Goal: Task Accomplishment & Management: Manage account settings

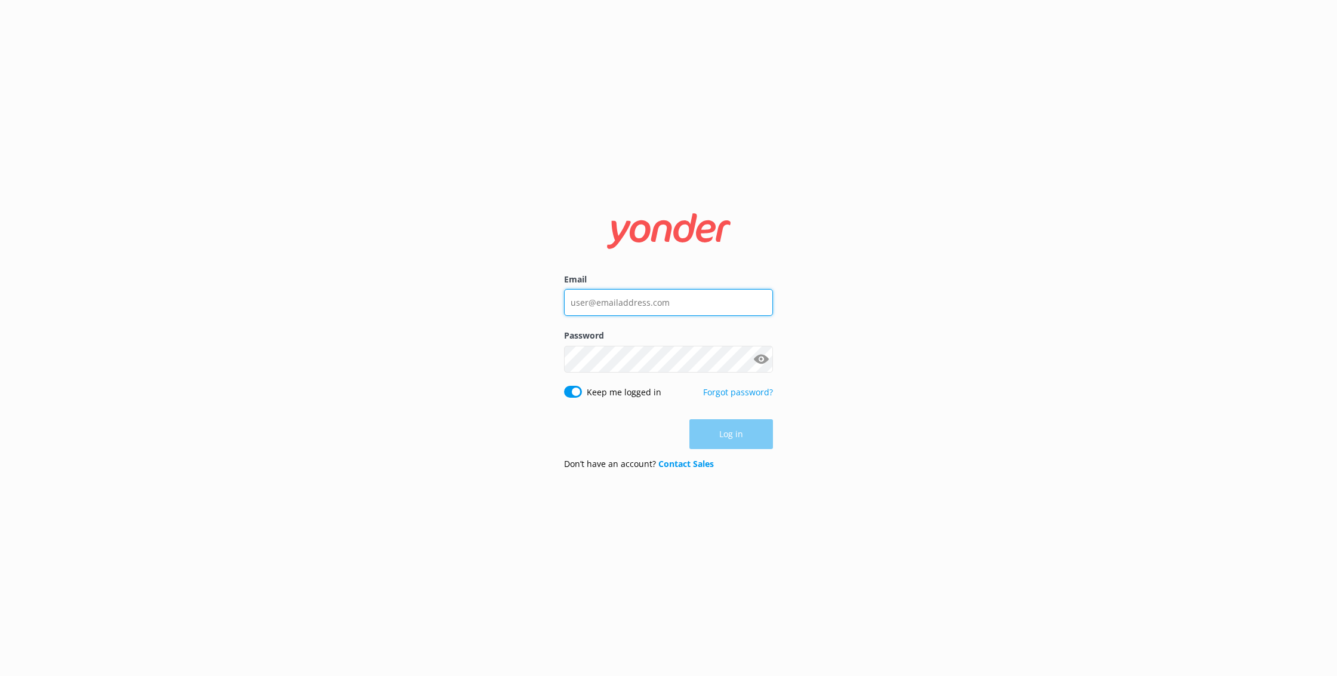
type input "[EMAIL_ADDRESS][DOMAIN_NAME]"
click at [737, 430] on button "Log in" at bounding box center [731, 435] width 84 height 30
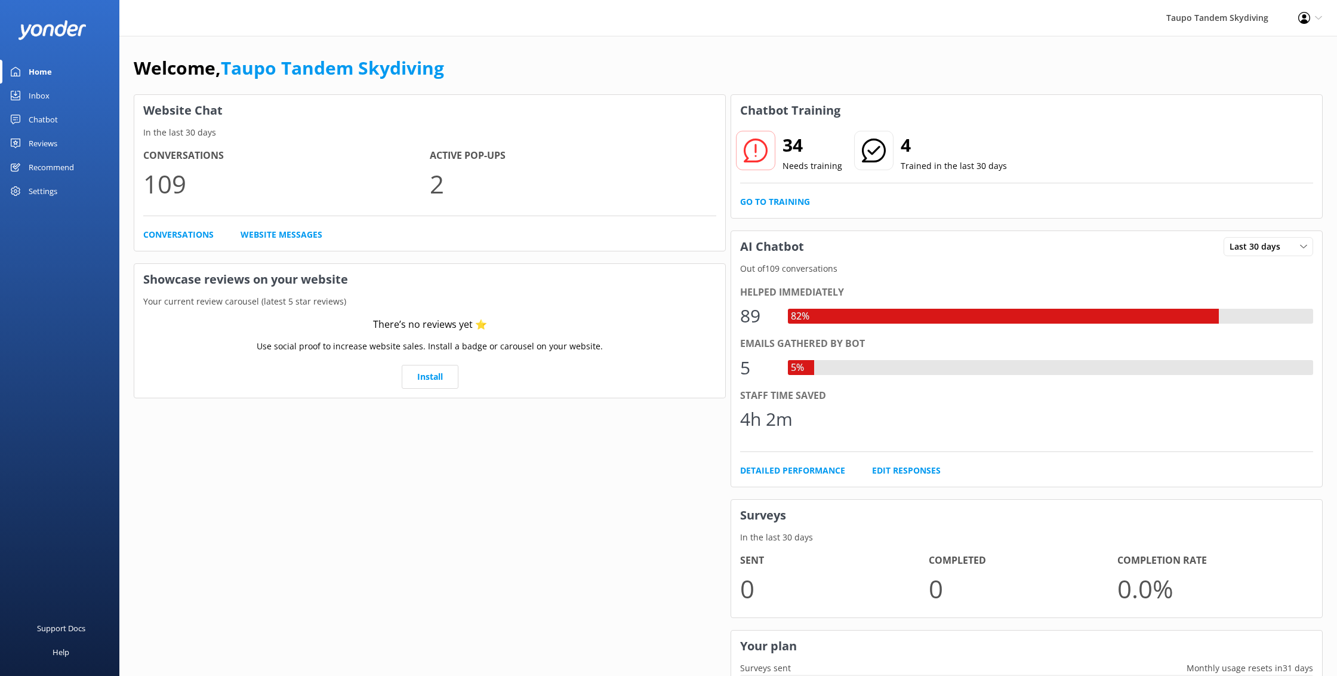
click at [51, 121] on div "Chatbot" at bounding box center [43, 119] width 29 height 24
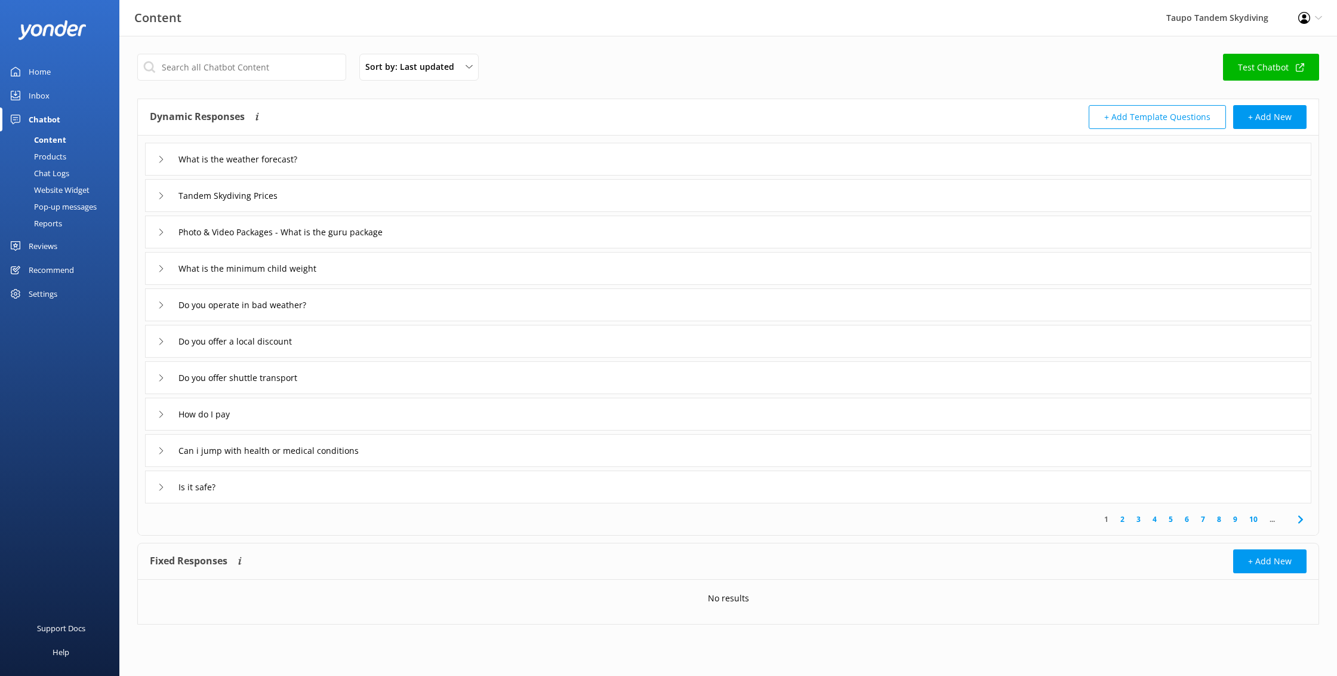
click at [50, 95] on link "Inbox" at bounding box center [59, 96] width 119 height 24
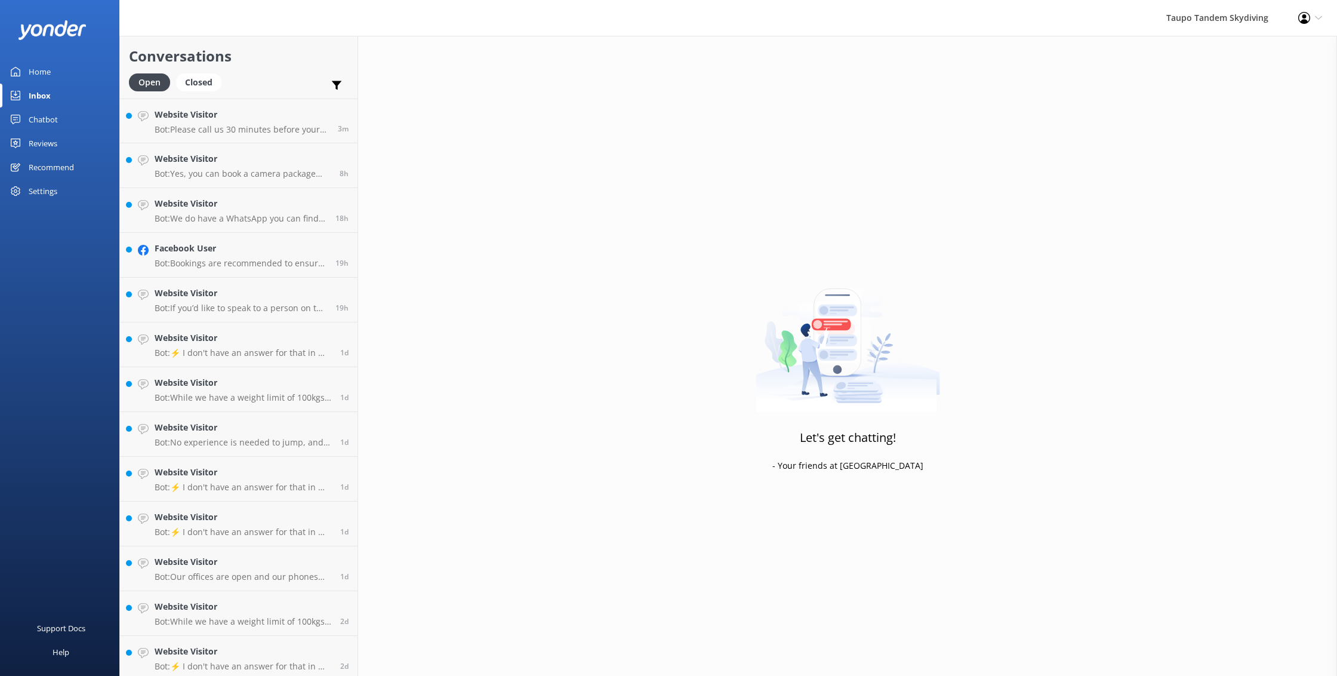
click at [51, 67] on link "Home" at bounding box center [59, 72] width 119 height 24
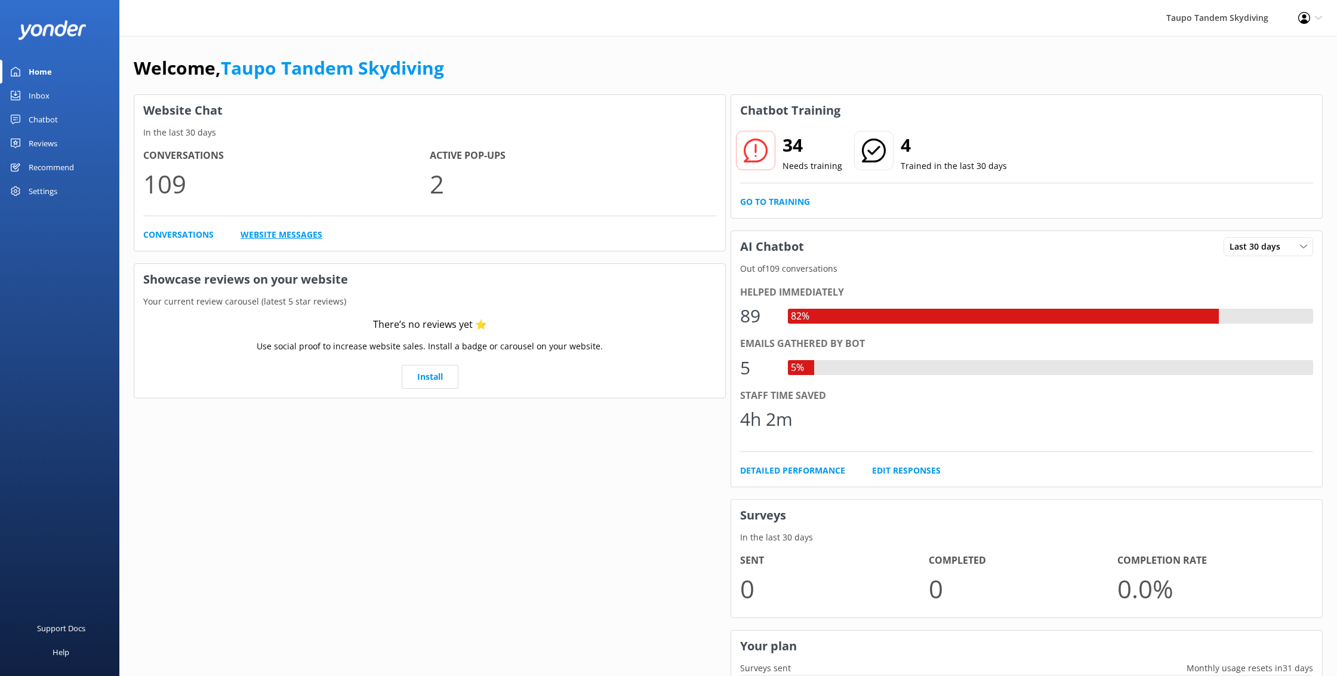
click at [299, 236] on link "Website Messages" at bounding box center [282, 234] width 82 height 13
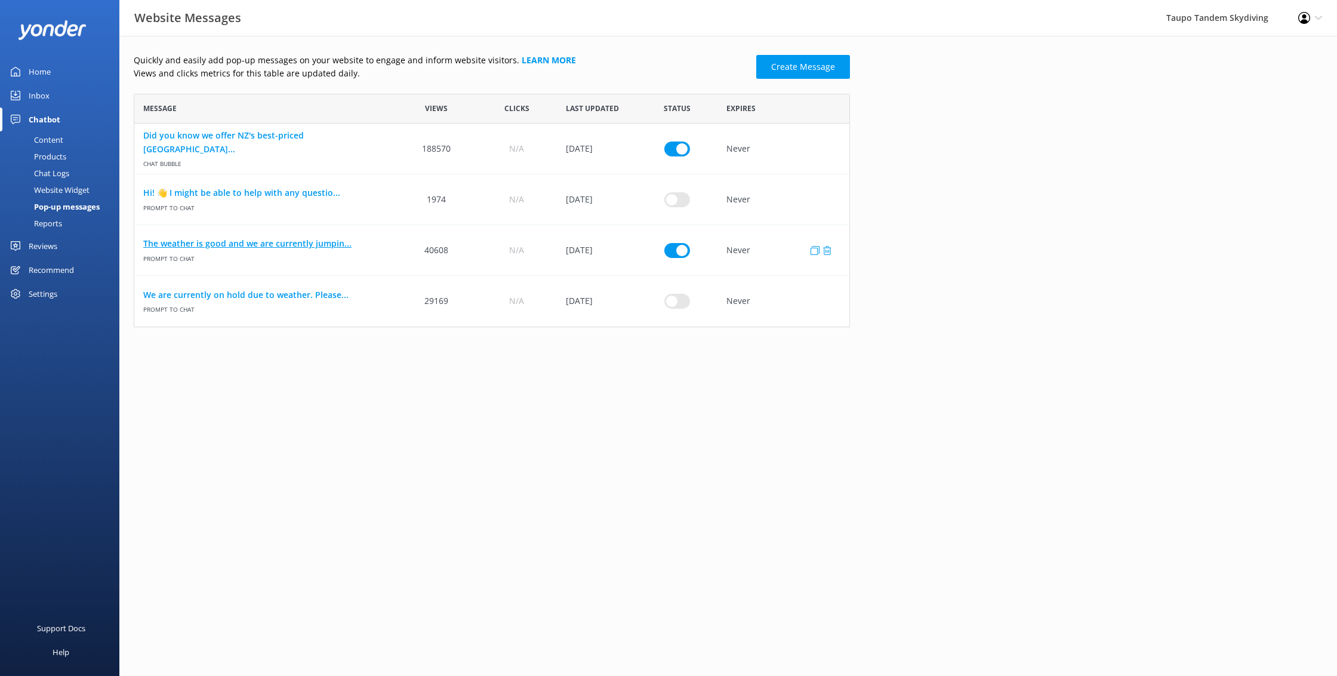
scroll to position [233, 716]
click at [672, 253] on input "row" at bounding box center [677, 249] width 26 height 15
checkbox input "false"
click at [336, 237] on link "The weather is good and we are currently jumpin..." at bounding box center [265, 243] width 244 height 13
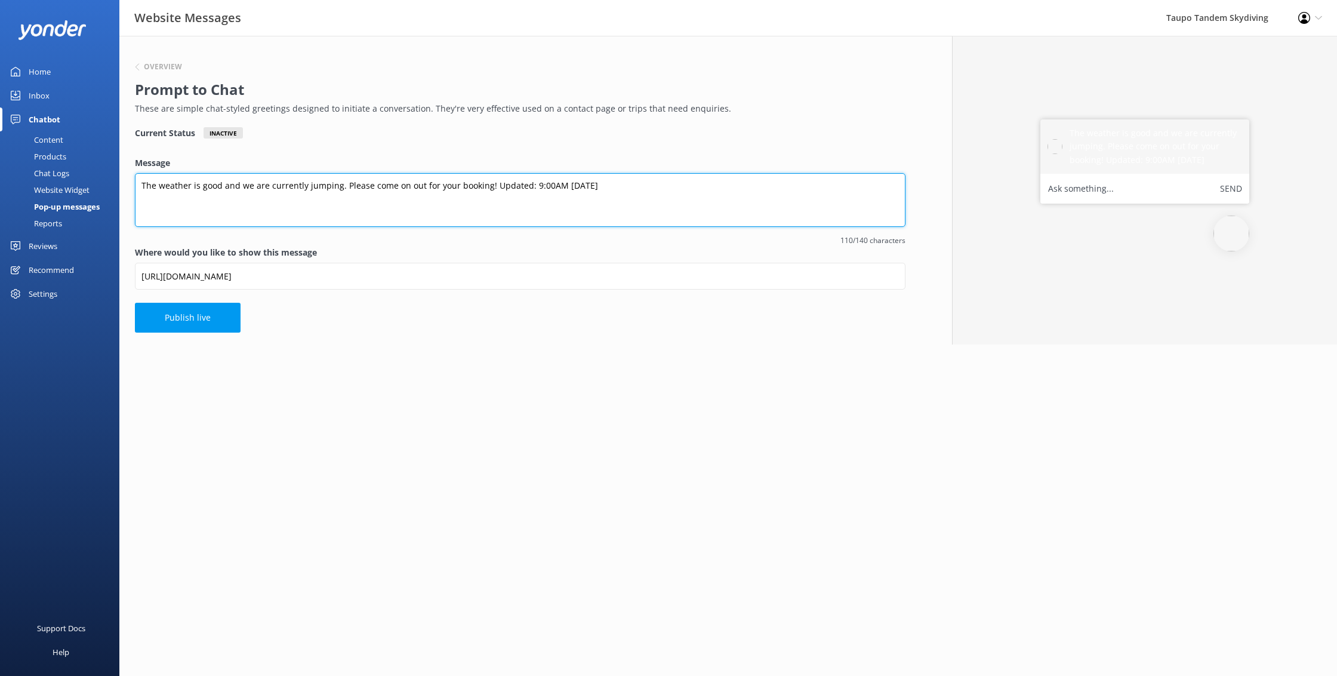
click at [541, 187] on textarea "The weather is good and we are currently jumping. Please come on out for your b…" at bounding box center [520, 200] width 771 height 54
click at [563, 184] on textarea "The weather is good and we are currently jumping. Please come on out for your b…" at bounding box center [520, 200] width 771 height 54
type textarea "The weather is good and we are currently jumping. Please come on out for your b…"
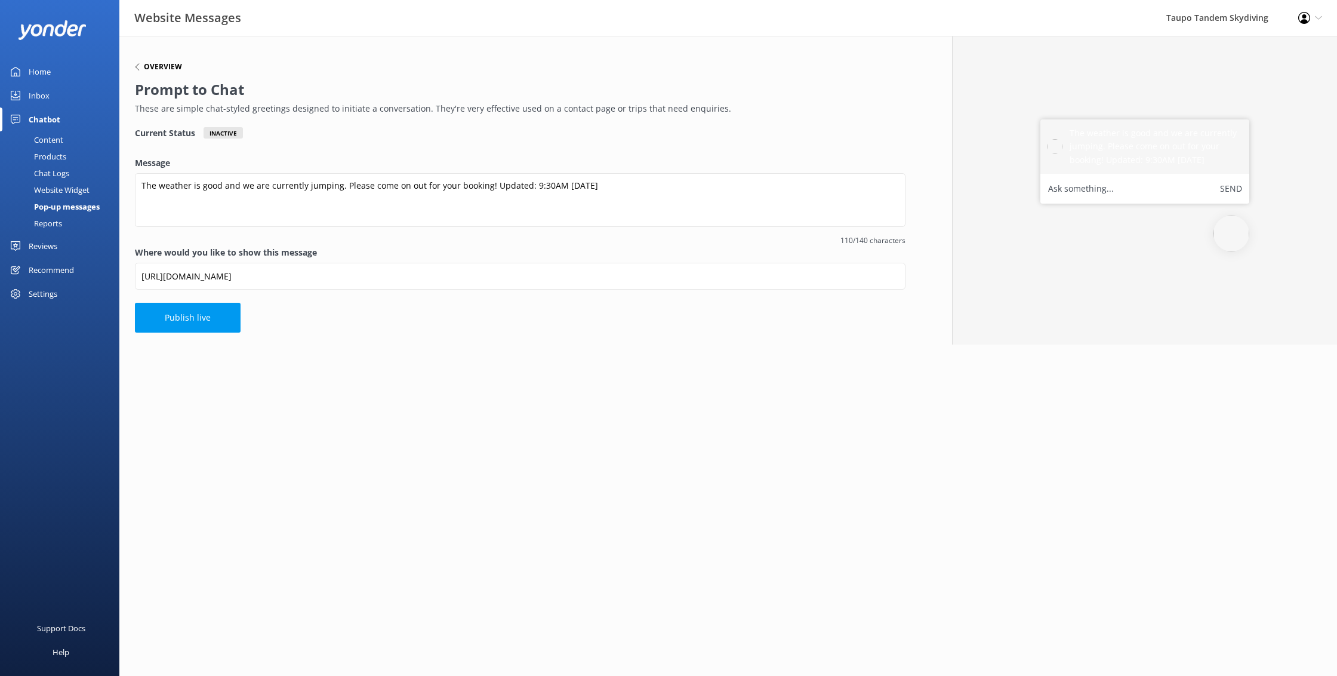
click at [144, 67] on h6 "Overview" at bounding box center [163, 66] width 38 height 7
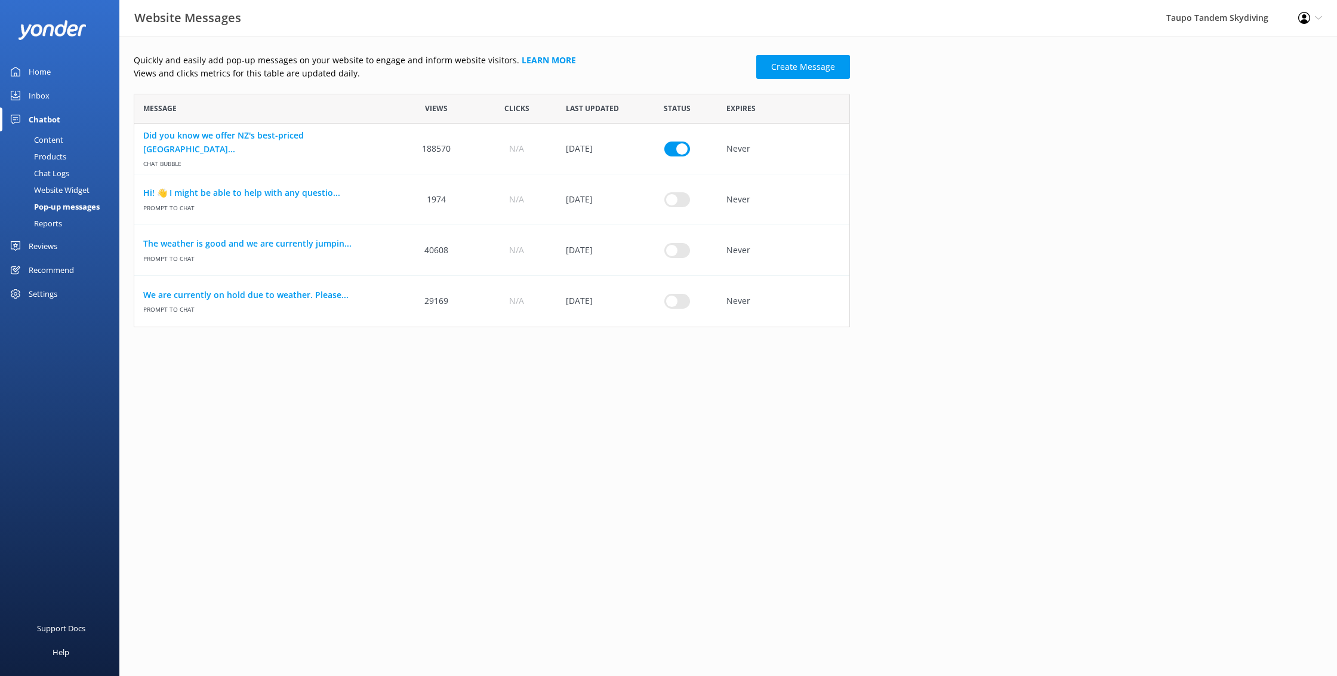
scroll to position [1, 1]
click at [679, 304] on input "row" at bounding box center [677, 301] width 26 height 15
checkbox input "true"
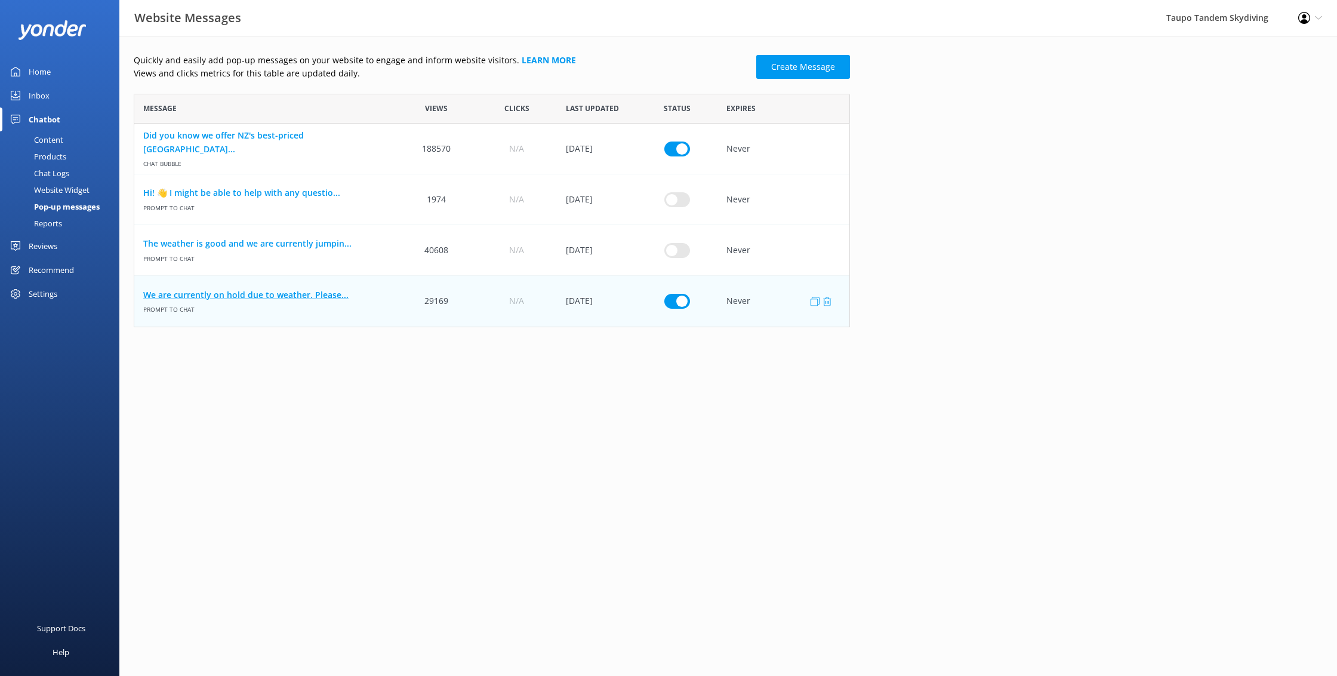
click at [282, 295] on link "We are currently on hold due to weather. Please..." at bounding box center [265, 294] width 244 height 13
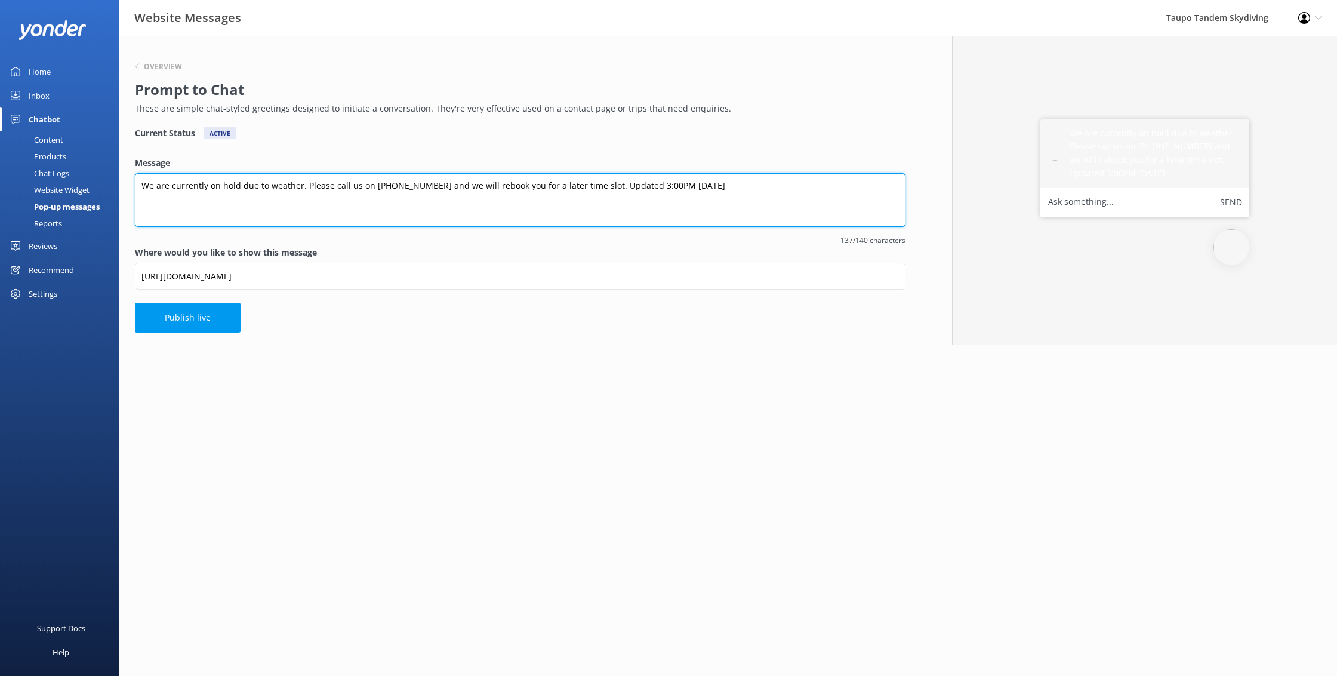
drag, startPoint x: 632, startPoint y: 187, endPoint x: 639, endPoint y: 186, distance: 7.2
click at [632, 187] on textarea "We are currently on hold due to weather. Please call us on 0800 826 336 and we …" at bounding box center [520, 200] width 771 height 54
type textarea "We are currently on hold due to weather. Please call us on 0800 826 336 and we …"
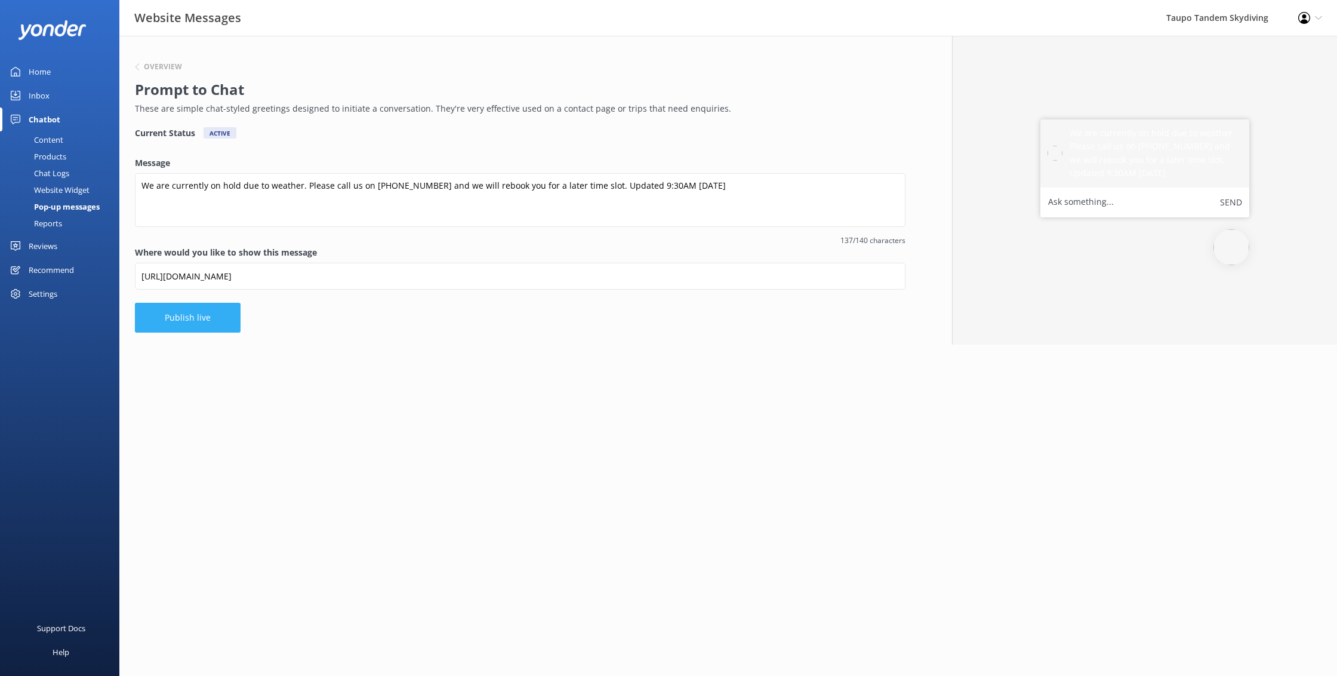
click at [215, 317] on button "Publish live" at bounding box center [188, 318] width 106 height 30
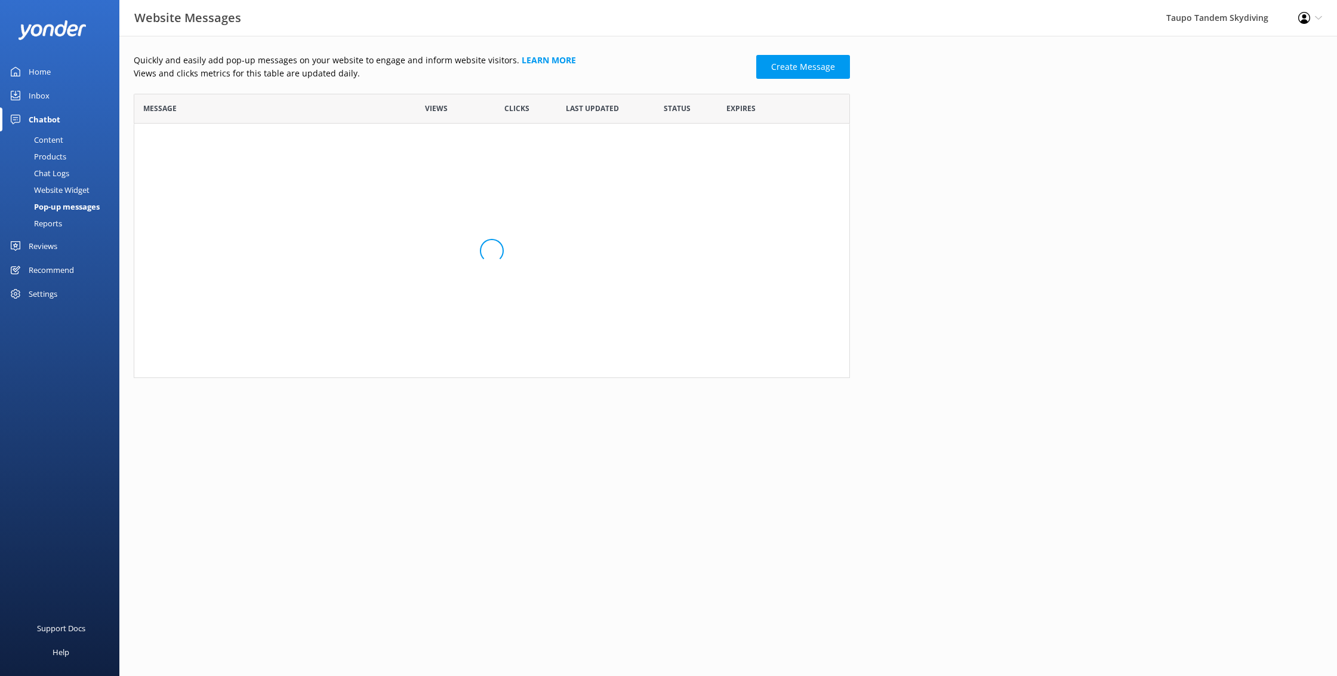
scroll to position [233, 716]
